Goal: Find specific page/section: Find specific page/section

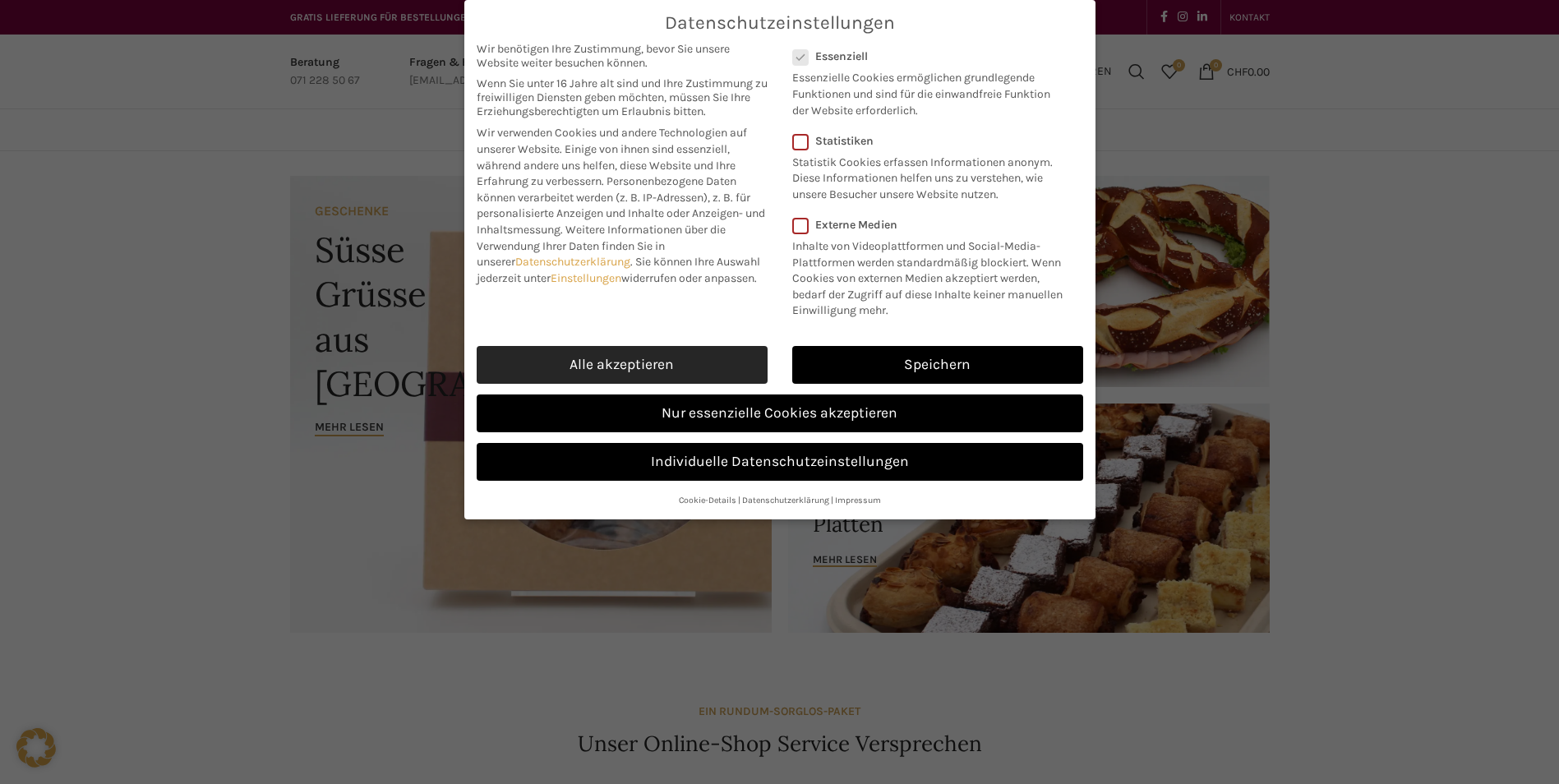
click at [643, 353] on link "Alle akzeptieren" at bounding box center [622, 364] width 291 height 38
checkbox input "true"
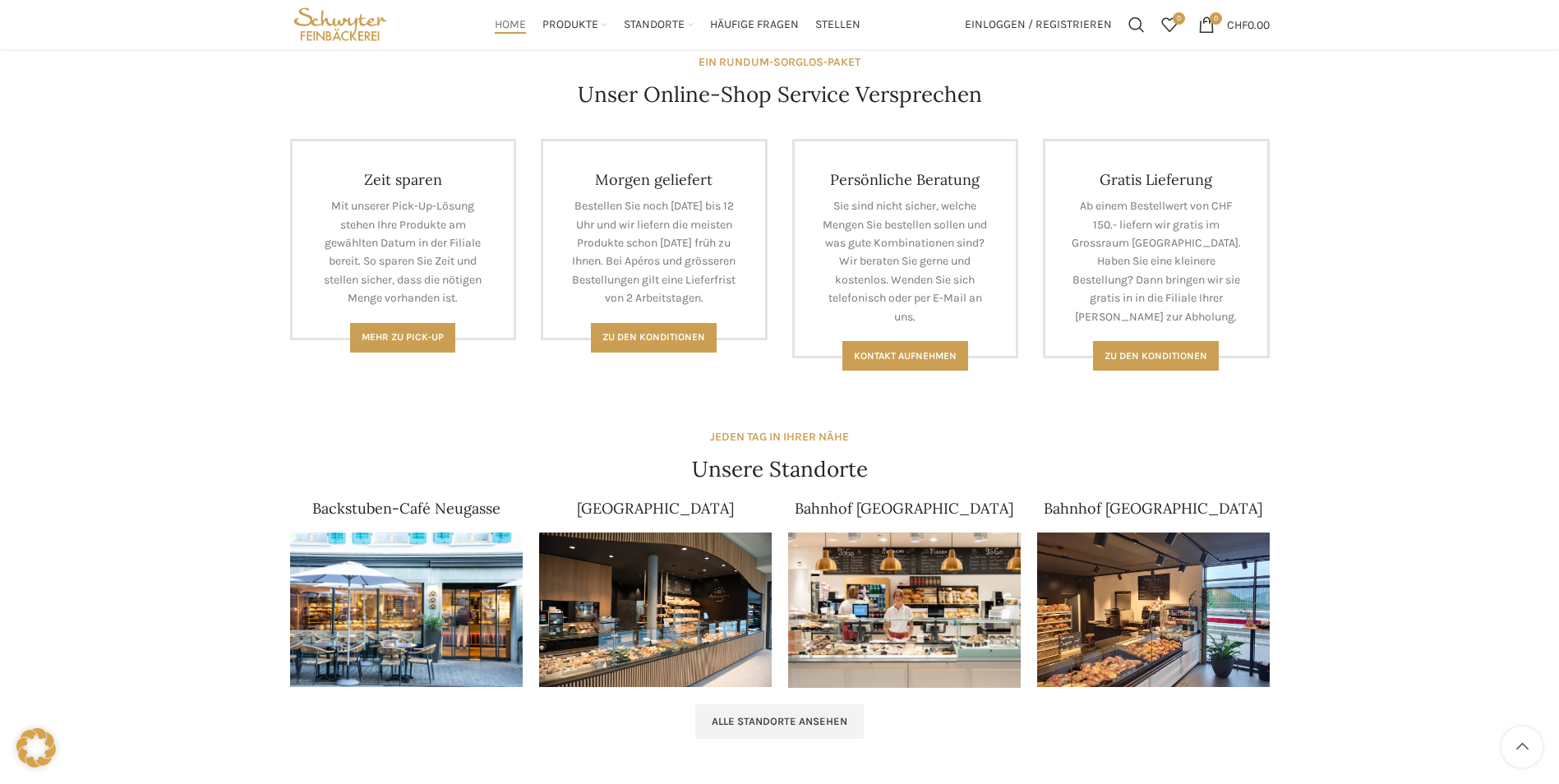
scroll to position [641, 0]
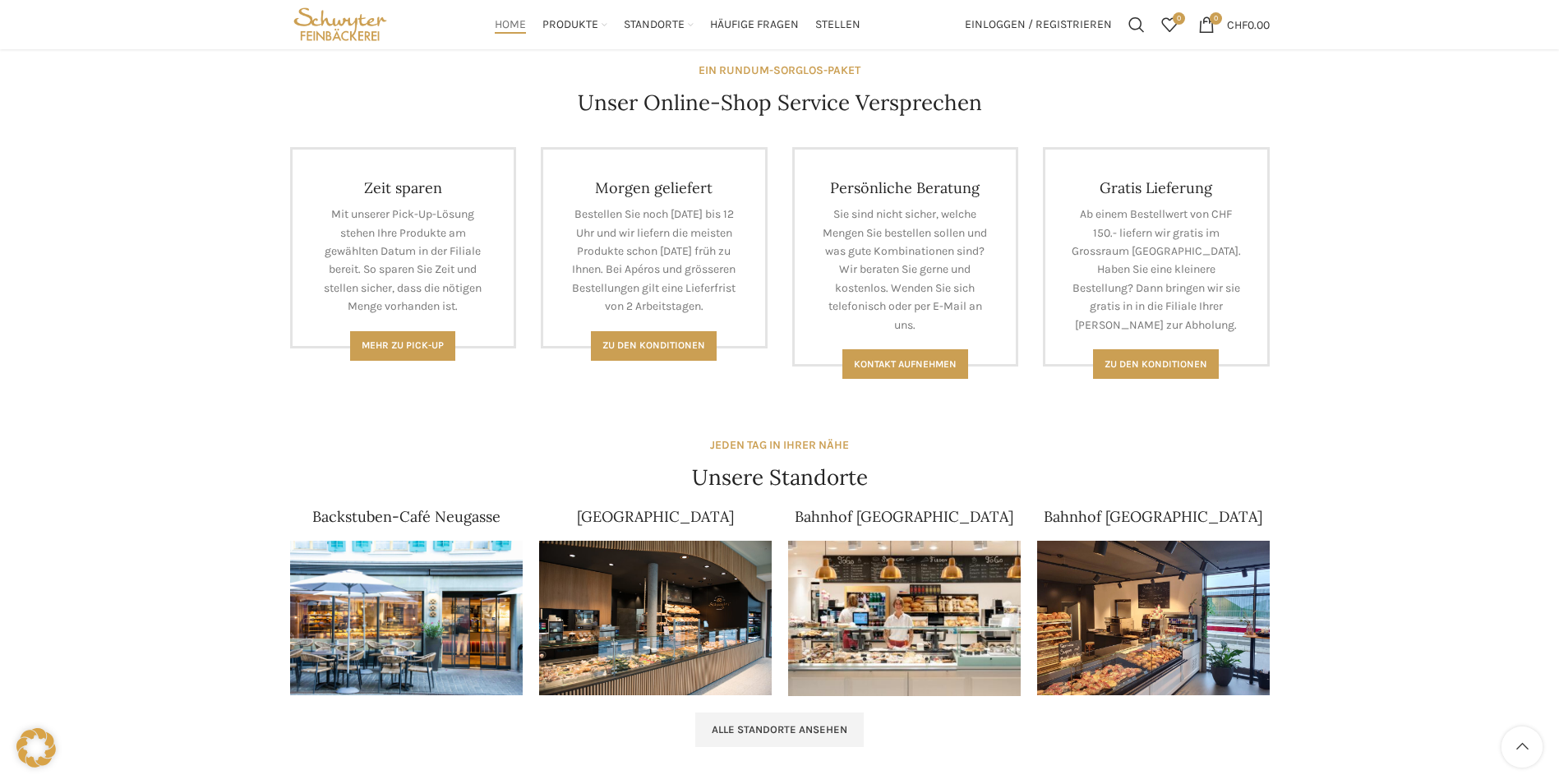
click at [396, 595] on img at bounding box center [407, 619] width 233 height 155
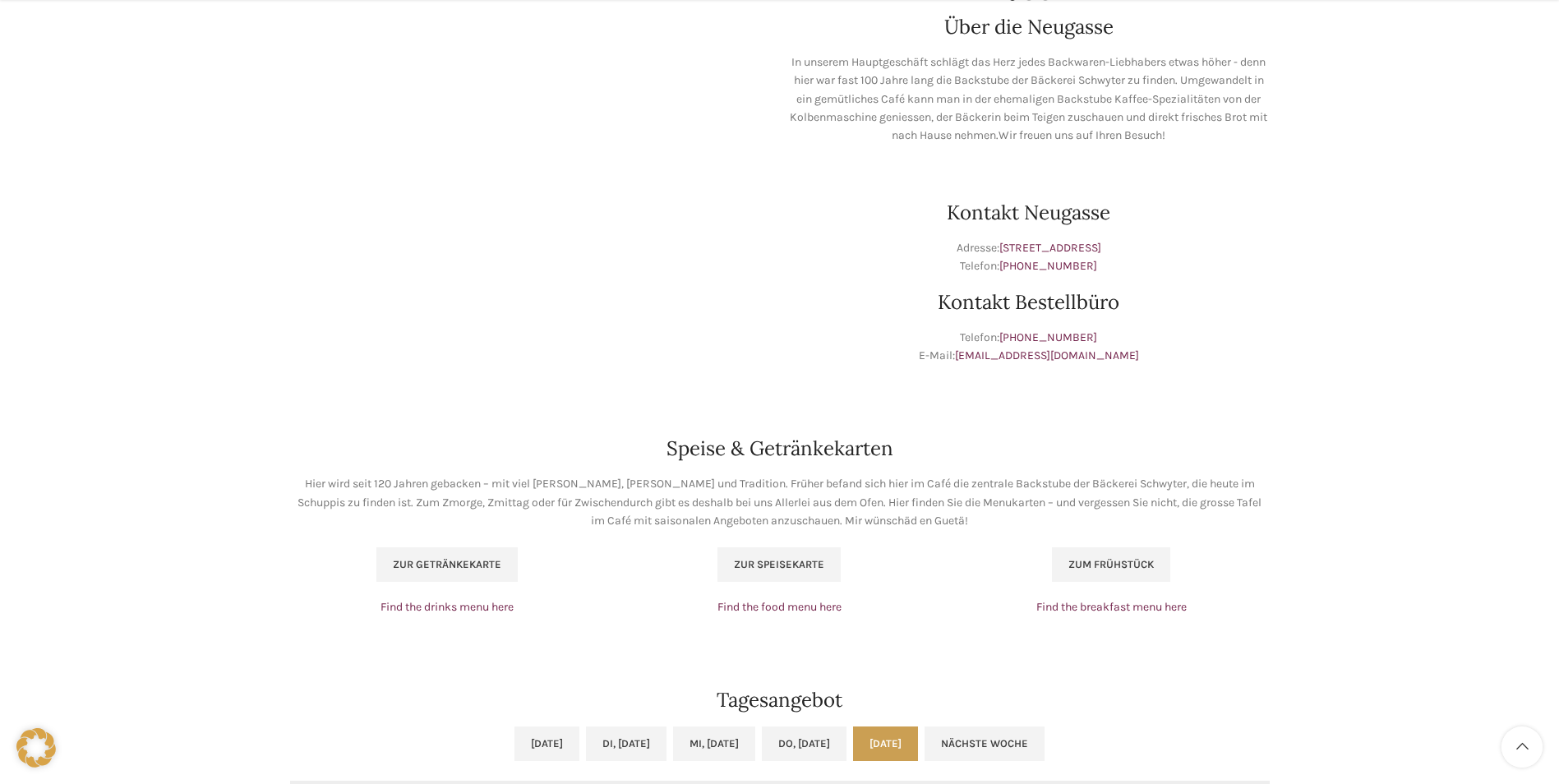
scroll to position [740, 0]
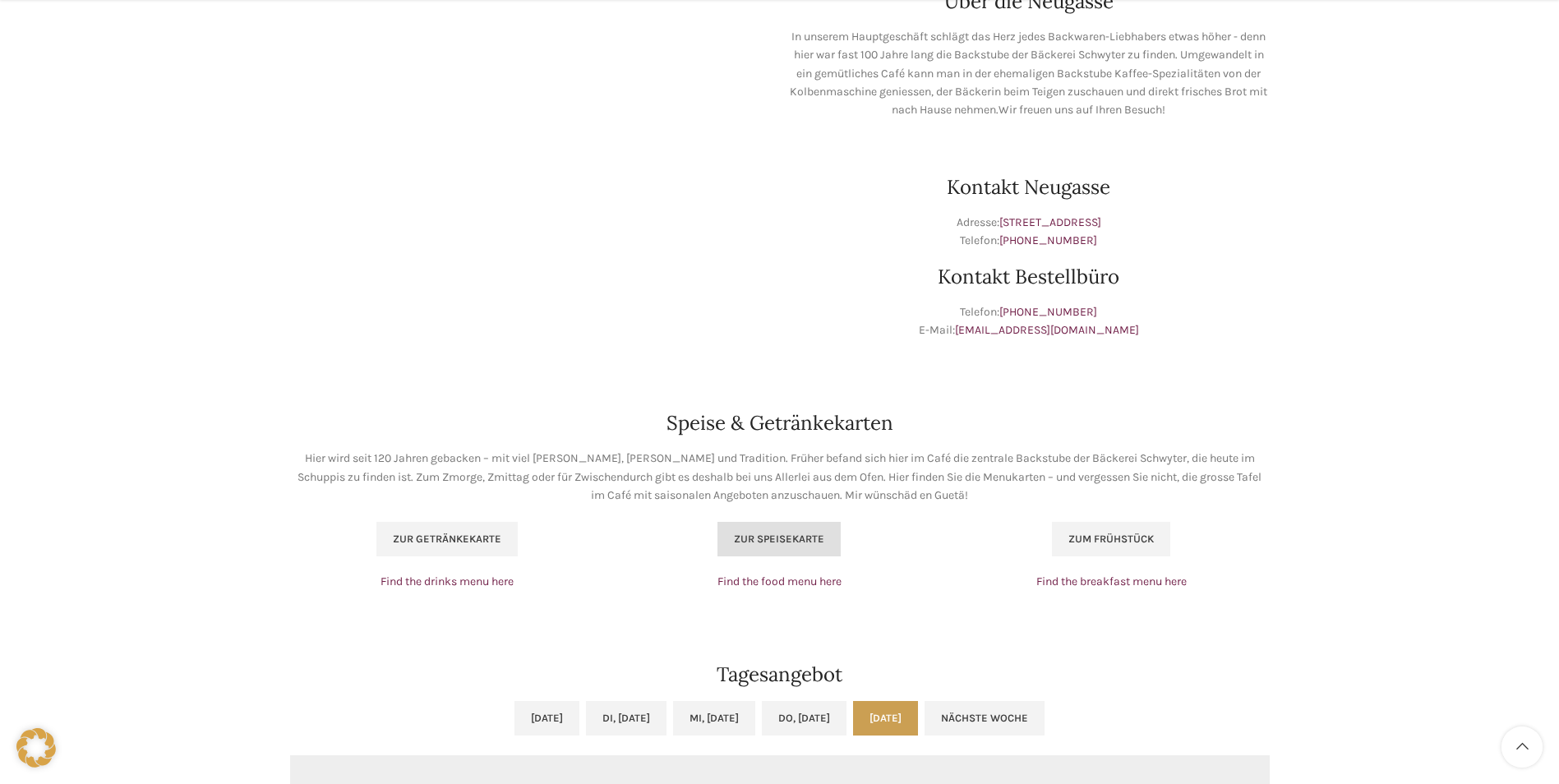
click at [783, 536] on span "Zur Speisekarte" at bounding box center [780, 539] width 91 height 13
click at [1105, 531] on link "Zum Frühstück" at bounding box center [1111, 538] width 118 height 34
